Goal: Find contact information: Find contact information

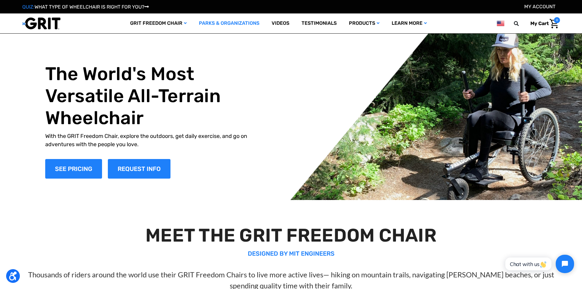
click at [243, 24] on link "Parks & Organizations" at bounding box center [229, 23] width 73 height 20
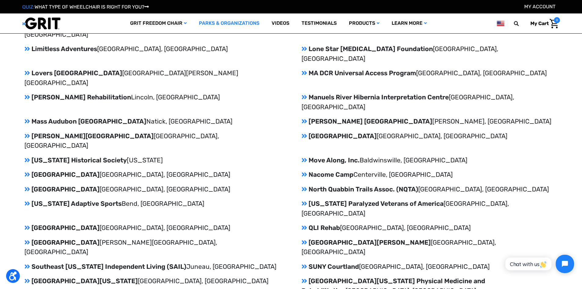
scroll to position [1083, 0]
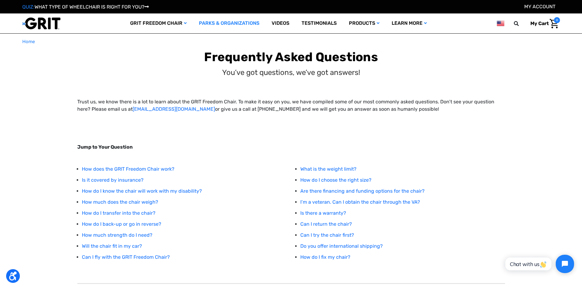
click at [234, 23] on link "Parks & Organizations" at bounding box center [229, 23] width 73 height 20
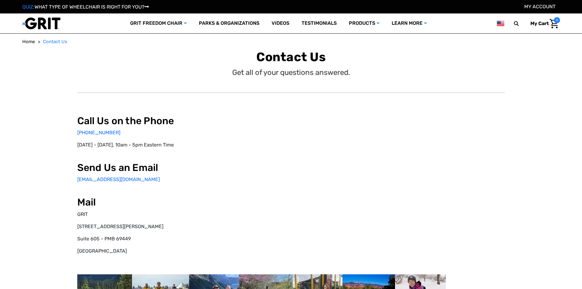
select select "US"
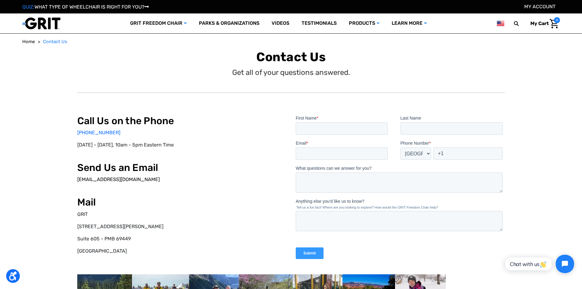
click at [96, 179] on link "[EMAIL_ADDRESS][DOMAIN_NAME]" at bounding box center [118, 179] width 82 height 6
